Goal: Navigation & Orientation: Find specific page/section

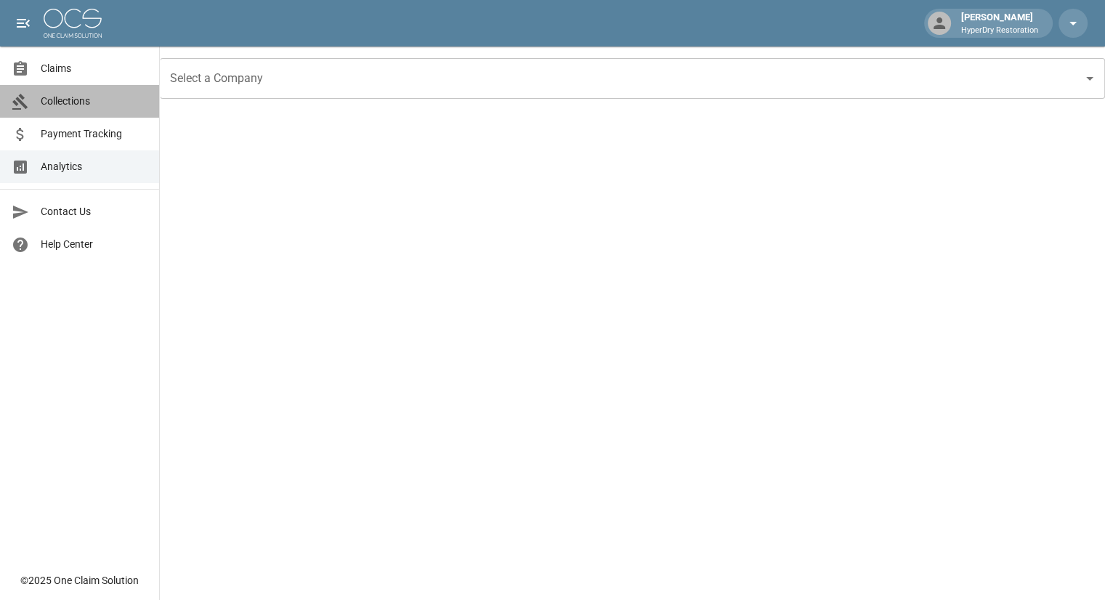
click at [93, 104] on span "Collections" at bounding box center [94, 101] width 107 height 15
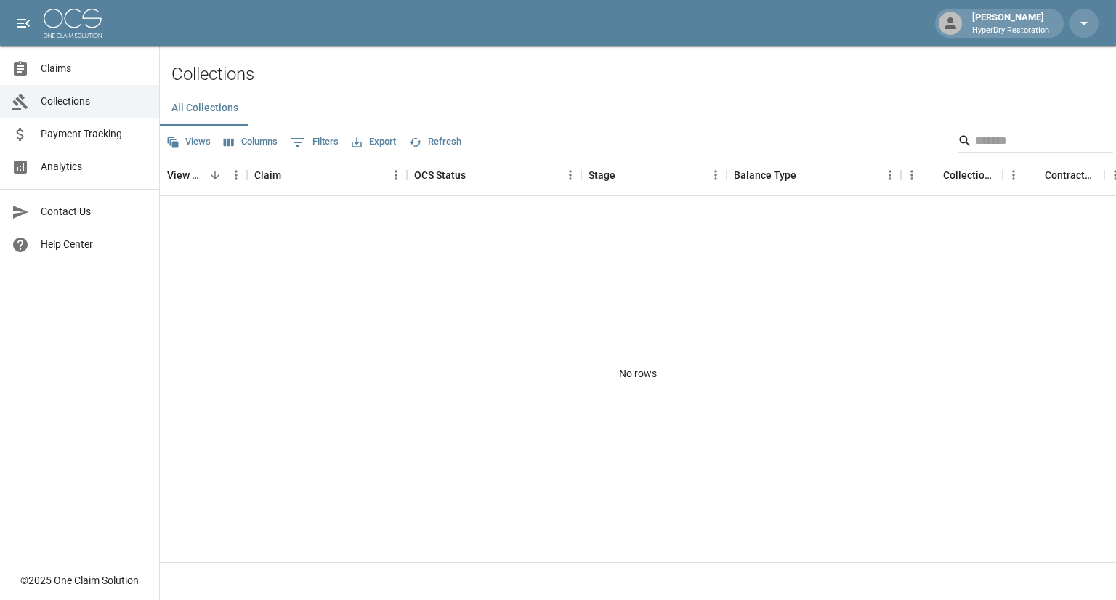
click at [81, 137] on span "Payment Tracking" at bounding box center [94, 133] width 107 height 15
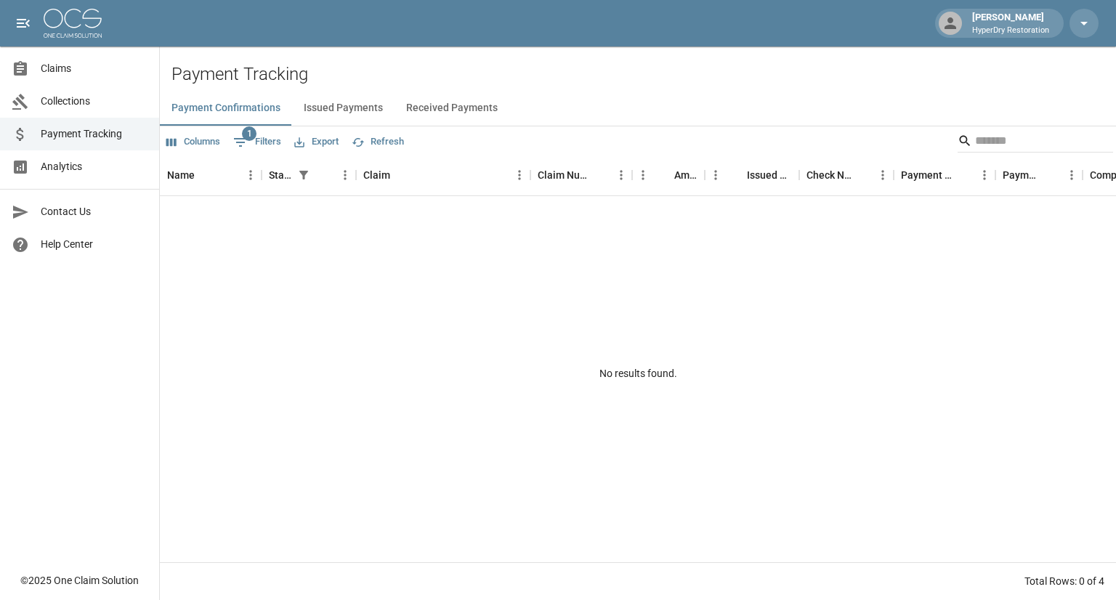
click at [439, 108] on button "Received Payments" at bounding box center [452, 108] width 115 height 35
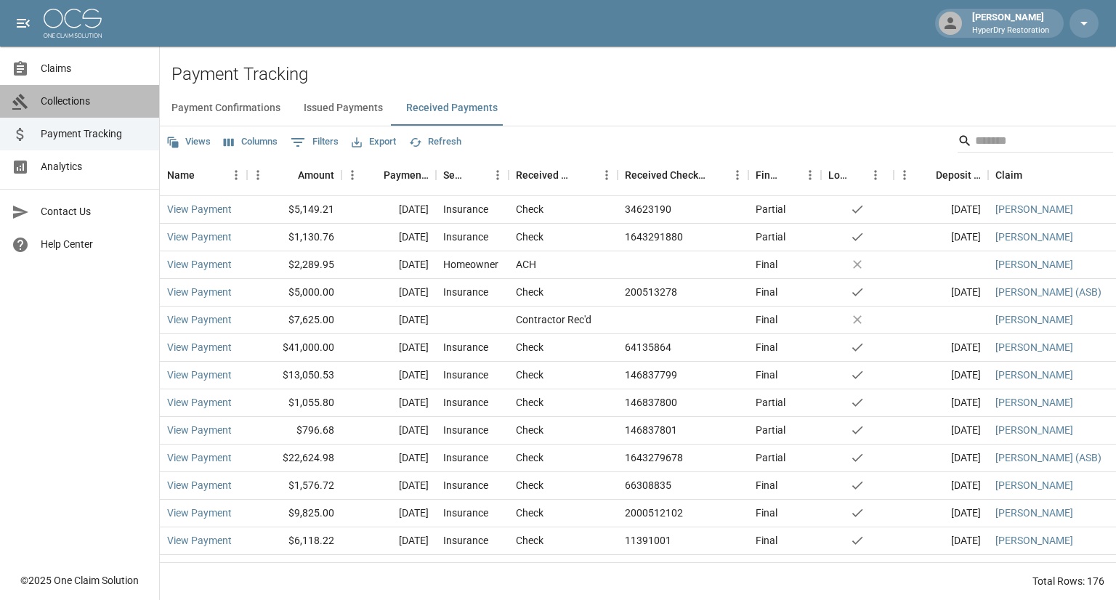
click at [94, 102] on span "Collections" at bounding box center [94, 101] width 107 height 15
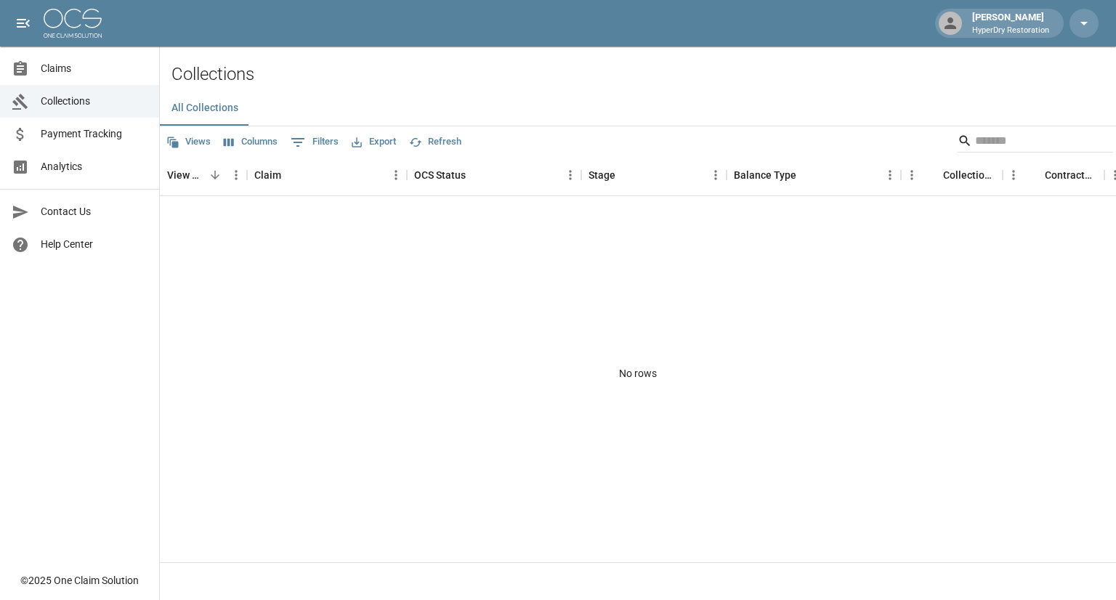
click at [81, 55] on link "Claims" at bounding box center [79, 68] width 159 height 33
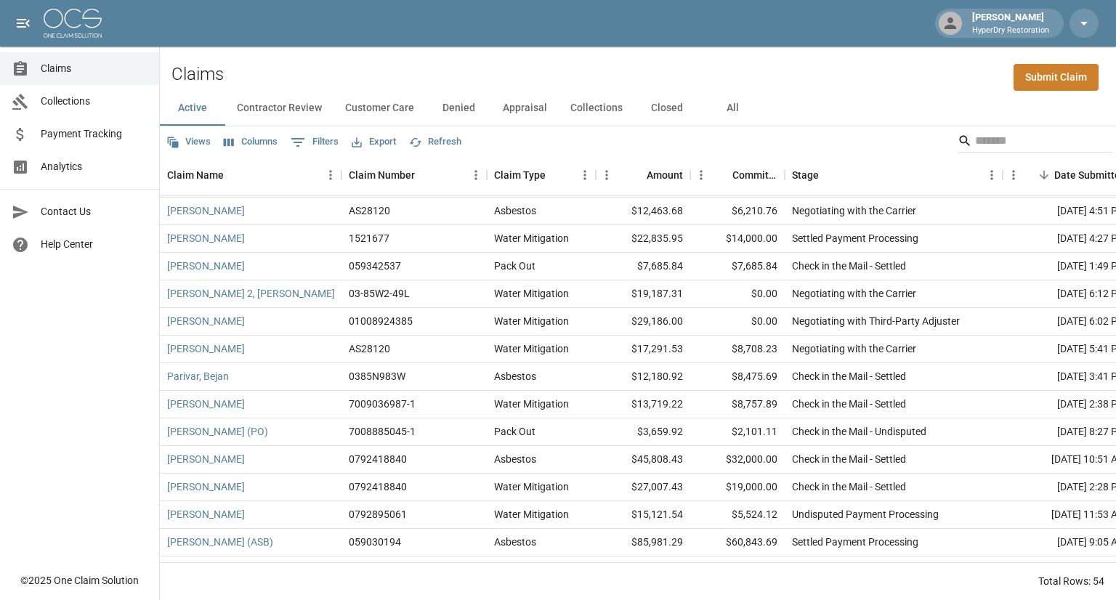
scroll to position [990, 0]
